Goal: Navigation & Orientation: Find specific page/section

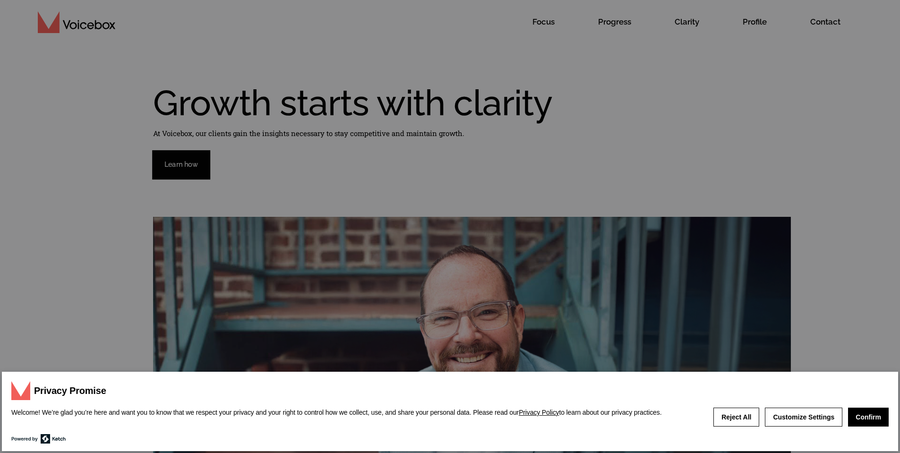
click at [405, 198] on div "Privacy Promise Welcome! We’re glad you’re here and want you to know that we re…" at bounding box center [450, 226] width 900 height 453
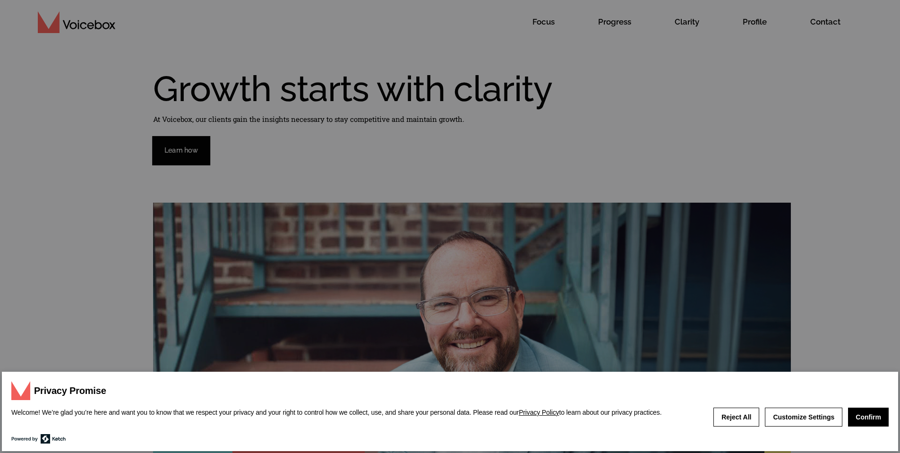
scroll to position [16, 0]
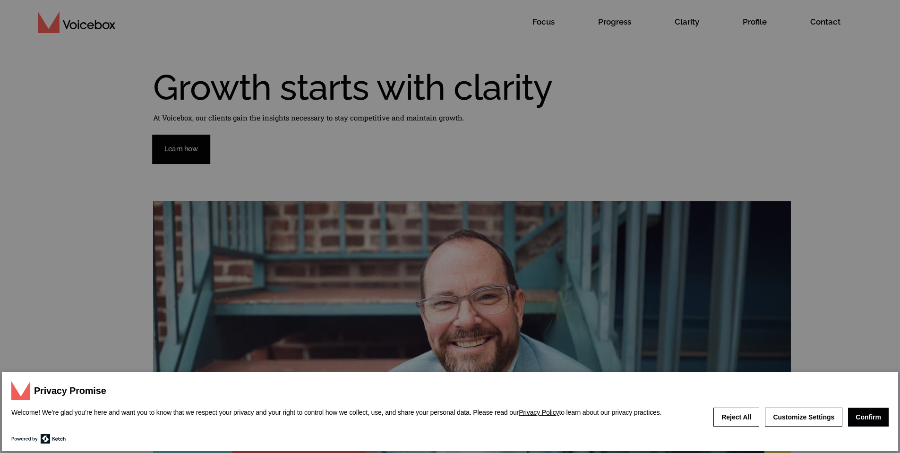
click at [863, 417] on button "Confirm" at bounding box center [868, 417] width 41 height 19
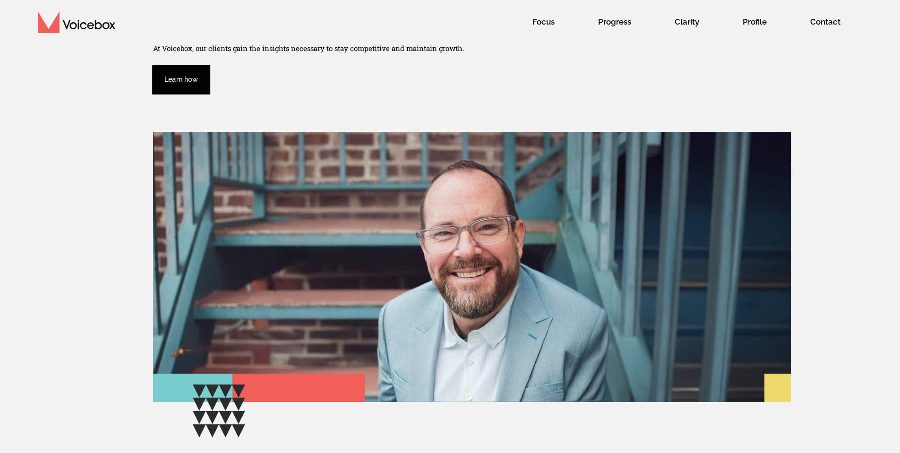
scroll to position [75, 0]
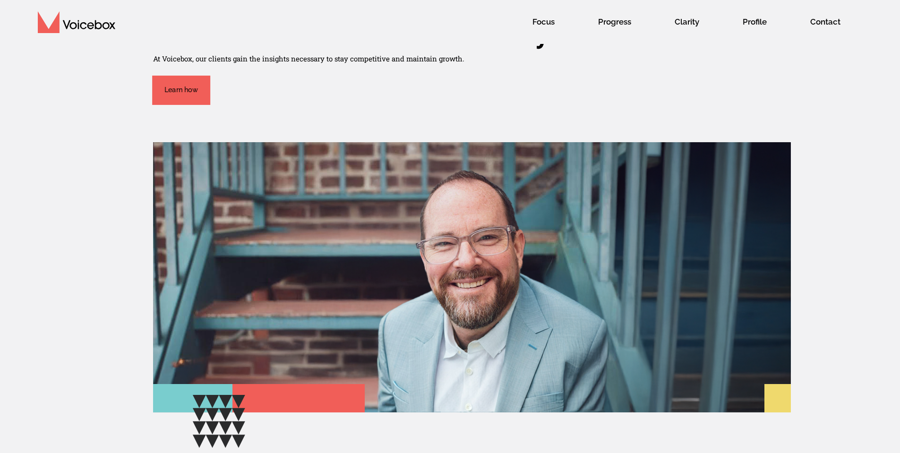
click at [194, 72] on div "Learn how Learn how" at bounding box center [181, 87] width 56 height 33
click at [197, 94] on link "Learn how" at bounding box center [181, 90] width 58 height 29
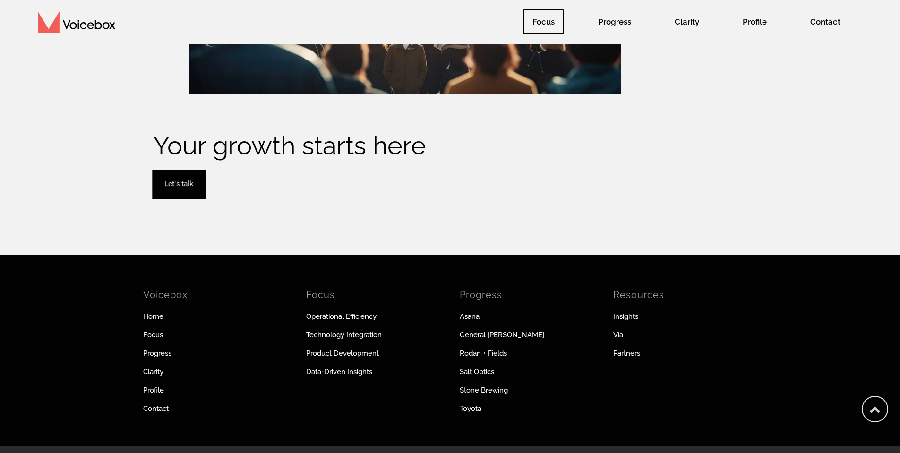
scroll to position [1737, 0]
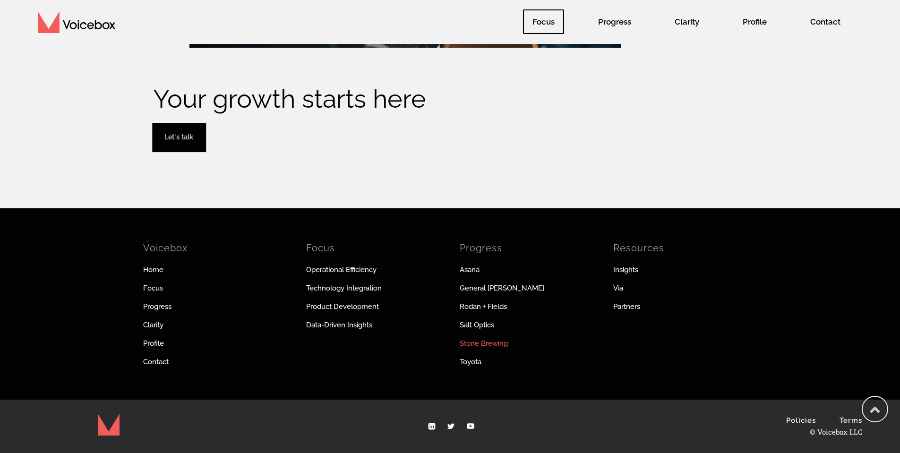
click at [472, 344] on link "Stone Brewing" at bounding box center [531, 343] width 142 height 10
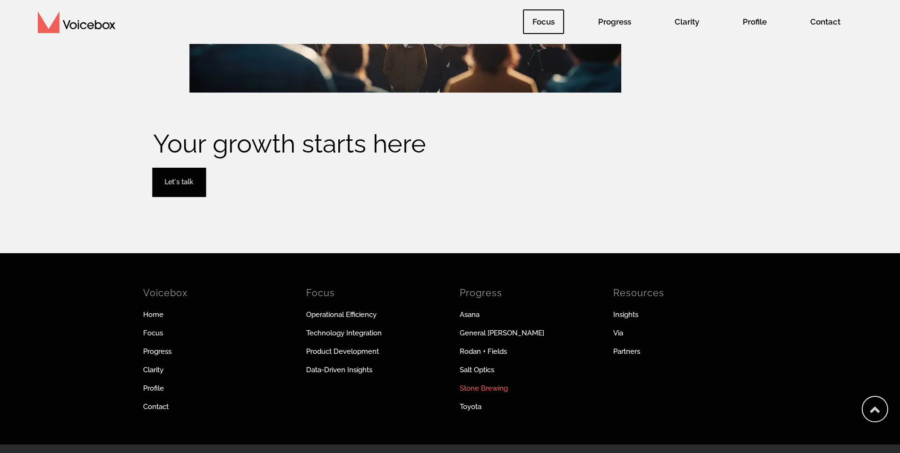
click at [0, 0] on e-page-transition at bounding box center [0, 0] width 0 height 0
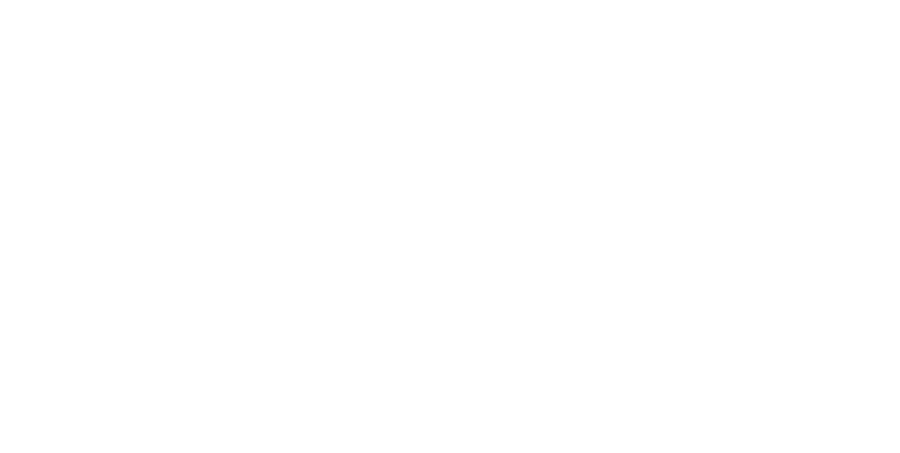
scroll to position [139, 0]
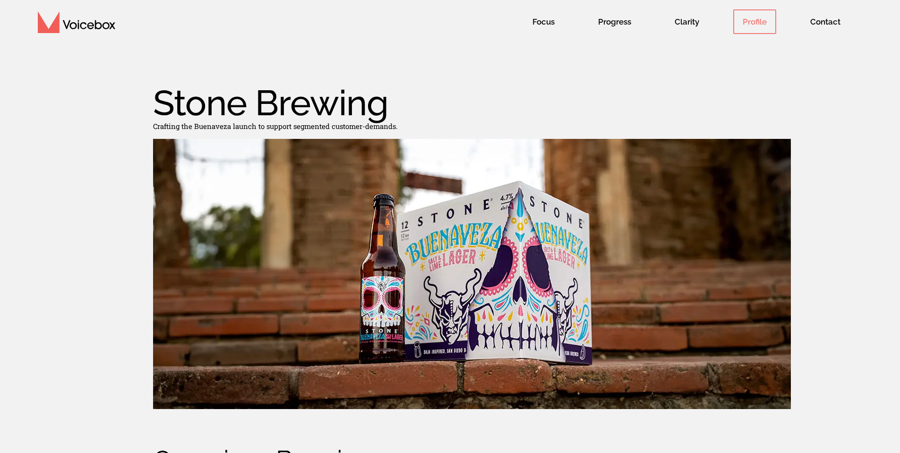
click at [754, 23] on span "Profile" at bounding box center [754, 21] width 43 height 25
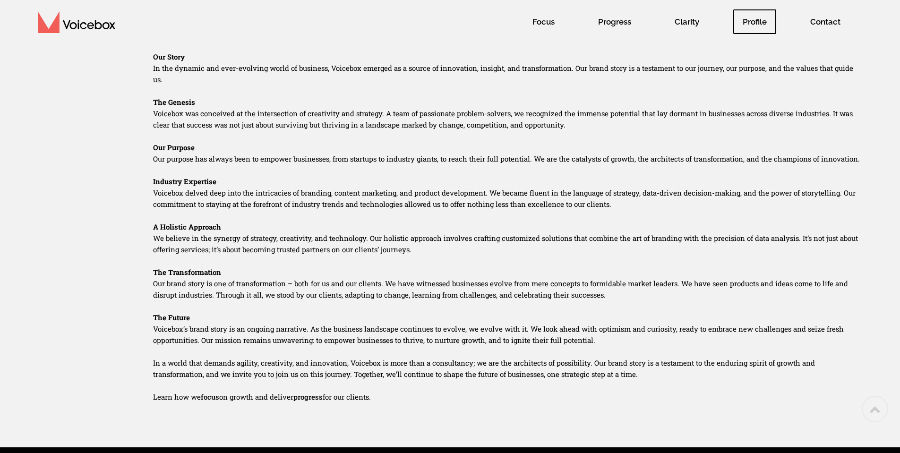
scroll to position [437, 0]
